Goal: Task Accomplishment & Management: Manage account settings

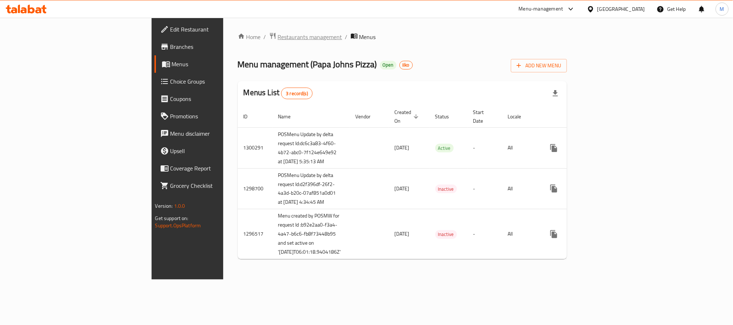
click at [278, 39] on span "Restaurants management" at bounding box center [310, 37] width 64 height 9
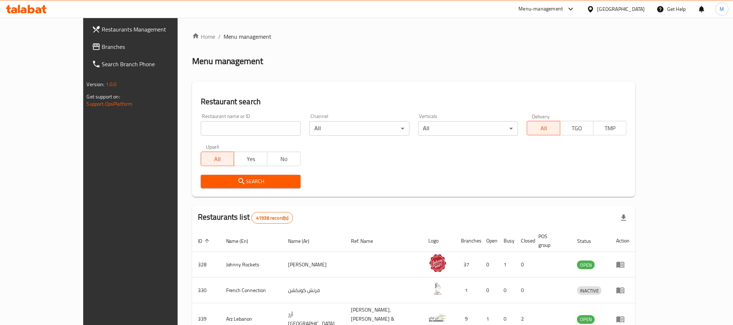
click at [201, 119] on div "Restaurant name or ID Restaurant name or ID" at bounding box center [251, 125] width 100 height 22
click at [203, 128] on input "search" at bounding box center [251, 128] width 100 height 14
paste input "667470"
type input "667470"
click button "Search" at bounding box center [251, 181] width 100 height 13
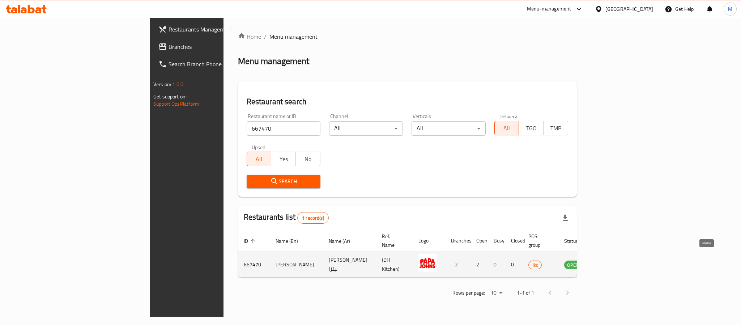
click at [609, 263] on icon "enhanced table" at bounding box center [608, 264] width 3 height 3
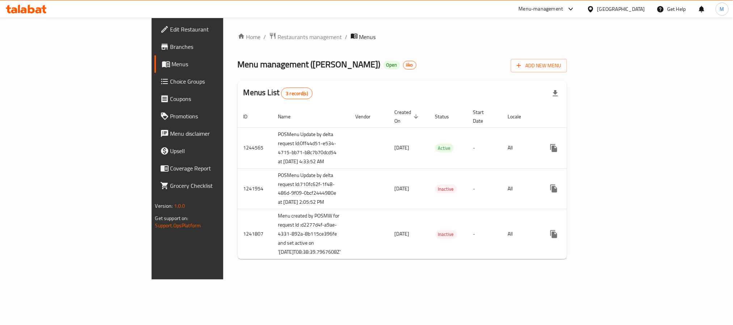
click at [170, 46] on span "Branches" at bounding box center [219, 46] width 98 height 9
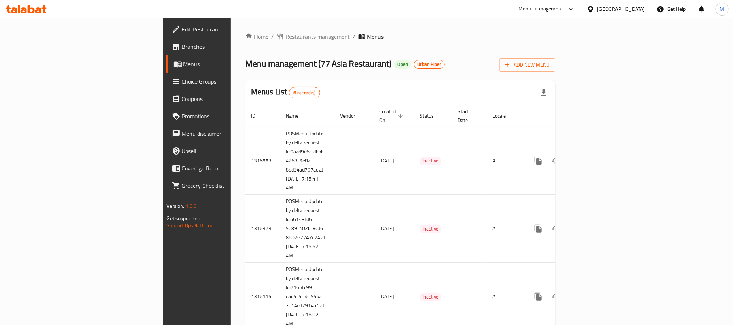
click at [554, 9] on div "Menu-management" at bounding box center [541, 9] width 44 height 9
click at [499, 49] on div "Agent Campaigns Center" at bounding box center [501, 49] width 55 height 8
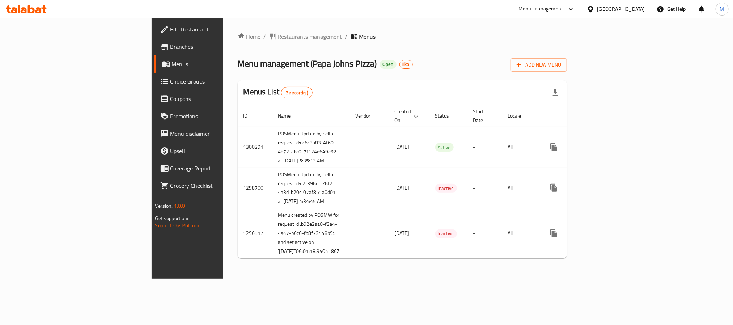
click at [330, 59] on div "Menu management ( Papa Johns Pizza ) Open iiko Add New Menu" at bounding box center [402, 63] width 329 height 16
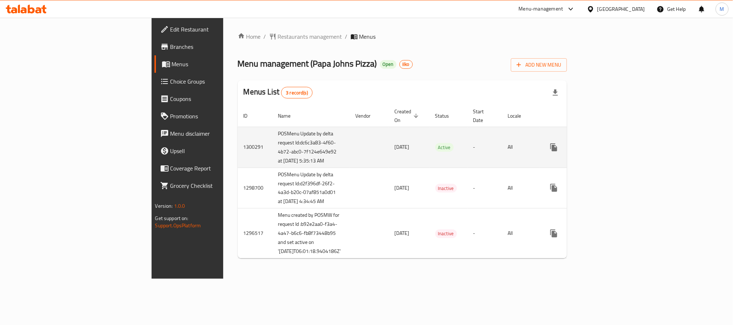
click at [610, 145] on icon "enhanced table" at bounding box center [605, 147] width 9 height 9
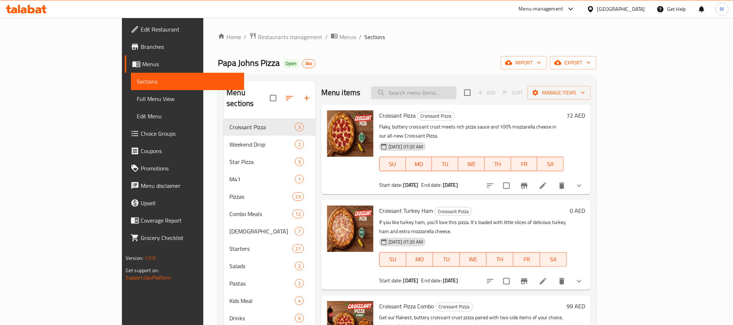
click at [446, 94] on input "search" at bounding box center [413, 92] width 85 height 13
paste input "Buy Large Get Medium Pizza"
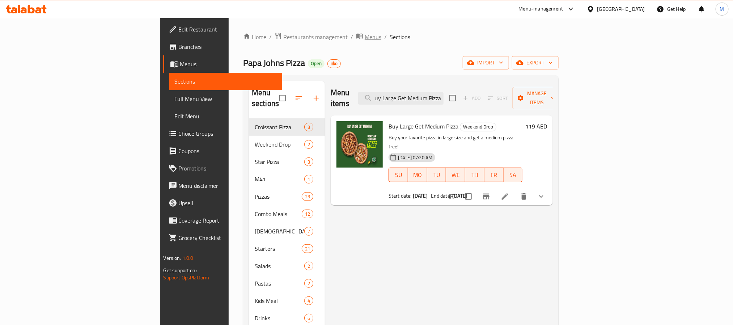
type input "Buy Large Get Medium Pizza"
click at [365, 41] on span "Menus" at bounding box center [373, 37] width 17 height 9
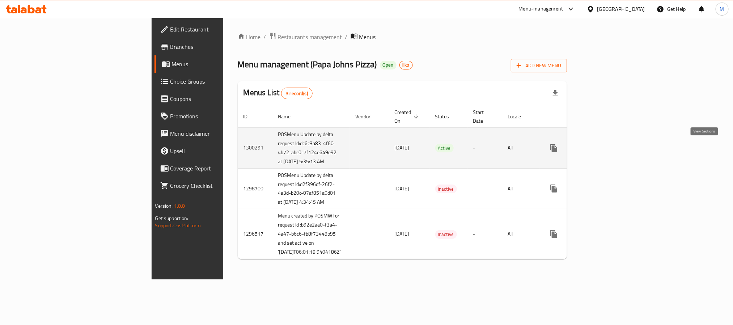
click at [610, 149] on icon "enhanced table" at bounding box center [605, 148] width 9 height 9
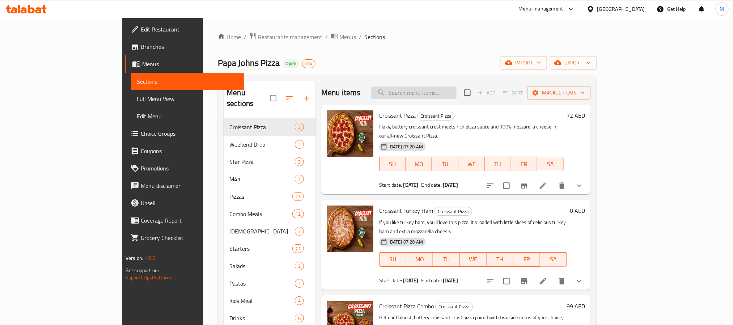
click at [451, 97] on input "search" at bounding box center [413, 92] width 85 height 13
paste input "Buy Large Get Medium Pizza"
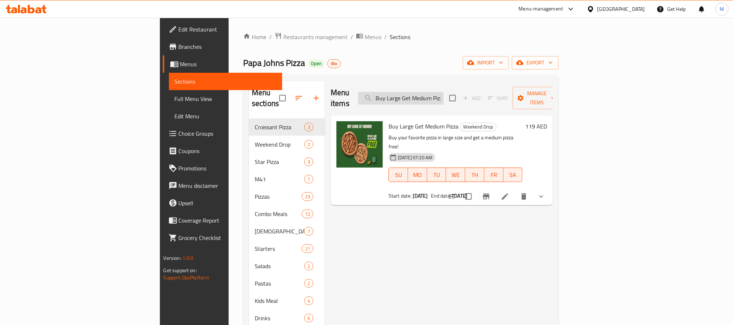
click at [443, 94] on input "Buy Large Get Medium Pizza" at bounding box center [400, 98] width 85 height 13
paste input "Medium Get Small"
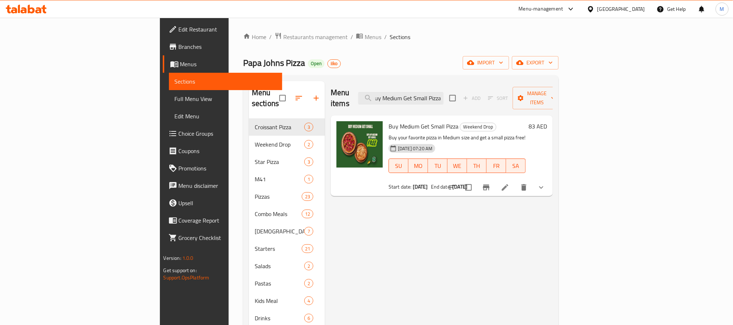
type input "Buy Medium Get Small Pizza"
click at [179, 45] on span "Branches" at bounding box center [228, 46] width 98 height 9
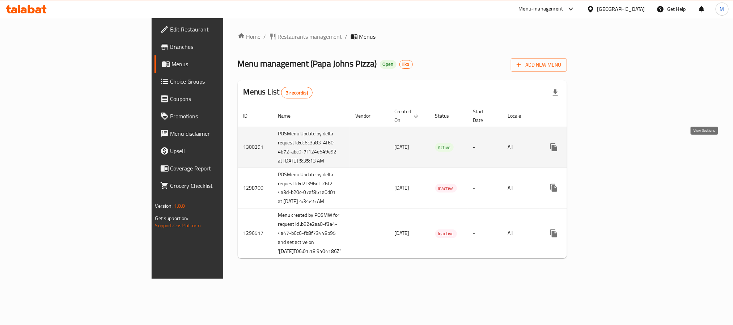
click at [610, 151] on icon "enhanced table" at bounding box center [605, 147] width 9 height 9
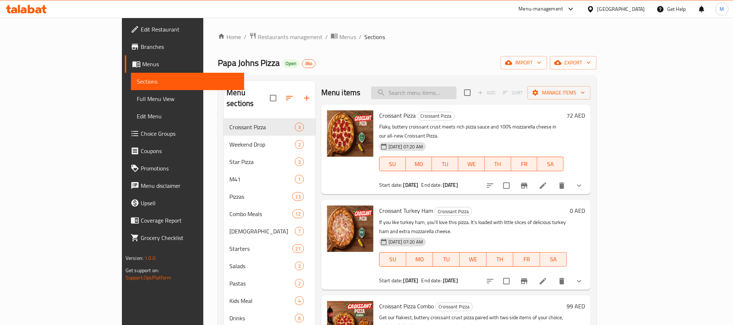
click at [446, 93] on input "search" at bounding box center [413, 92] width 85 height 13
paste input "Buy Large Get Medium Pizza"
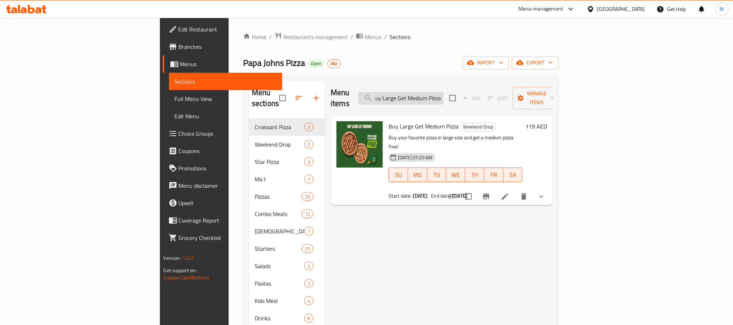
click at [434, 95] on input "Buy Large Get Medium Pizza" at bounding box center [400, 98] width 85 height 13
type input "Buy Large Get Medium Pizza"
click at [510, 209] on div "Menu items Buy Large Get Medium Pizza Add Sort Manage items Buy Large Get Mediu…" at bounding box center [439, 243] width 228 height 325
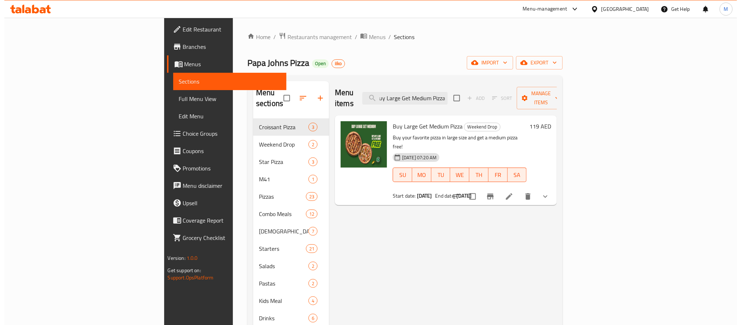
scroll to position [0, 0]
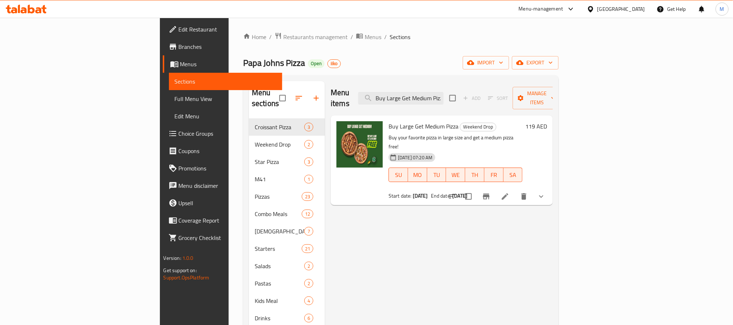
click at [490, 192] on icon "Branch-specific-item" at bounding box center [486, 196] width 9 height 9
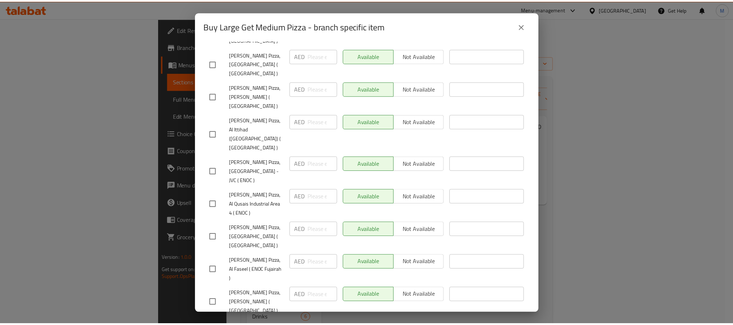
scroll to position [1612, 0]
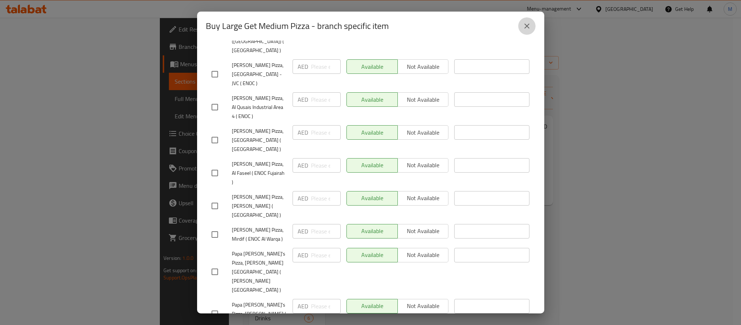
click at [521, 26] on button "close" at bounding box center [526, 25] width 17 height 17
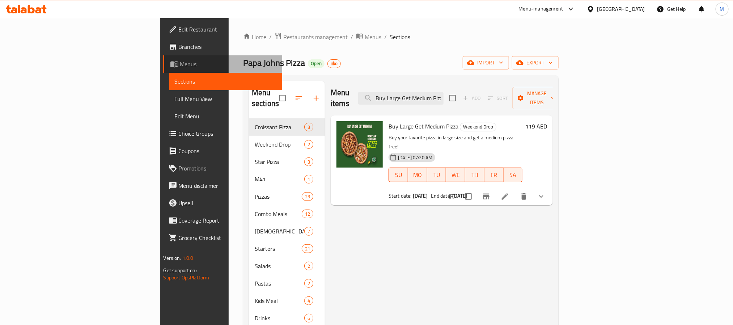
click at [180, 63] on span "Menus" at bounding box center [228, 64] width 96 height 9
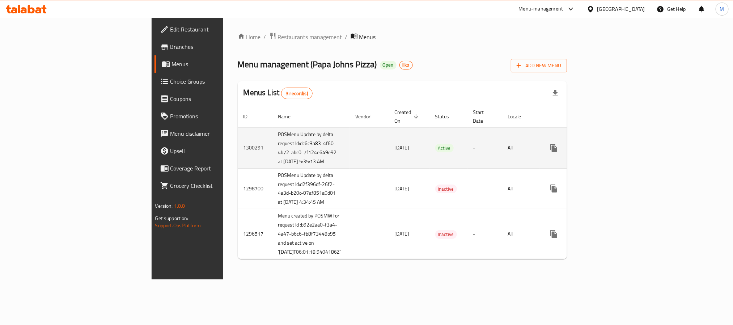
drag, startPoint x: 232, startPoint y: 173, endPoint x: 162, endPoint y: 151, distance: 73.7
click at [238, 151] on tr "1300291 POSMenu Update by delta request Id:dc6c3a83-4f60-4b72-abc0-7f124e649e92…" at bounding box center [429, 147] width 383 height 41
click at [238, 160] on td "1300291" at bounding box center [255, 147] width 35 height 41
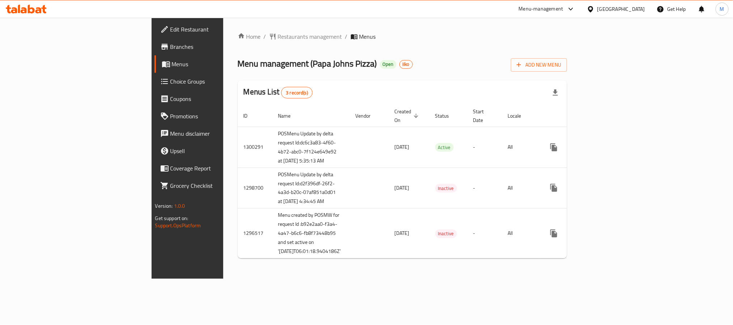
scroll to position [0, 0]
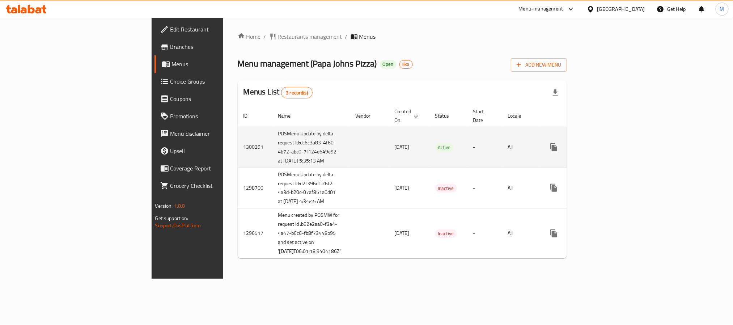
click at [614, 148] on link "enhanced table" at bounding box center [605, 147] width 17 height 17
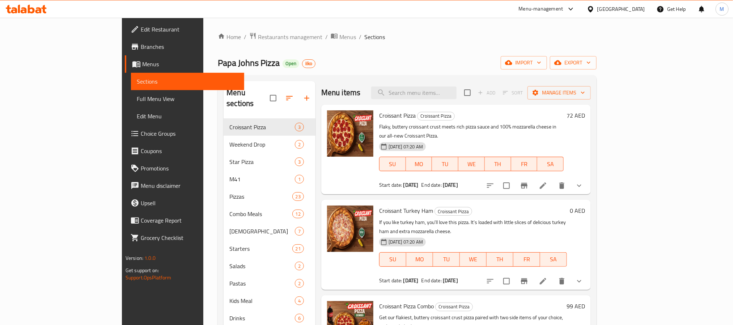
click at [590, 59] on div "[PERSON_NAME] Pizza Open iiko import export" at bounding box center [407, 62] width 379 height 13
click at [258, 36] on span "Restaurants management" at bounding box center [290, 37] width 64 height 9
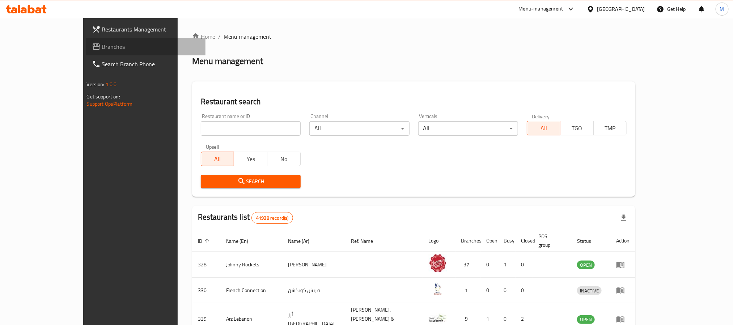
click at [102, 44] on span "Branches" at bounding box center [151, 46] width 98 height 9
